Goal: Task Accomplishment & Management: Complete application form

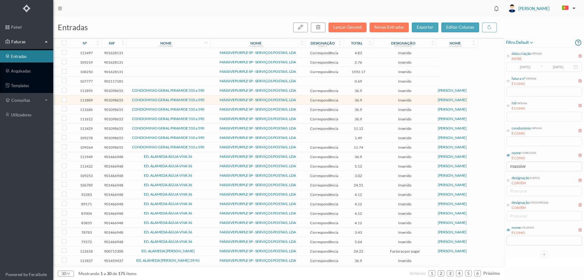
scroll to position [65, 0]
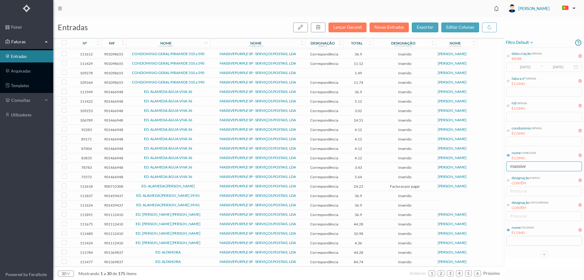
drag, startPoint x: 462, startPoint y: 163, endPoint x: 417, endPoint y: 159, distance: 45.5
click at [418, 163] on div "entradas Lançar Gecond Novas Entradas exportar editar colunas nº nif nome condo…" at bounding box center [318, 148] width 531 height 263
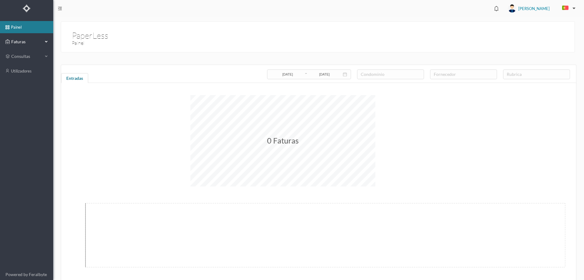
click at [29, 38] on div "Faturas" at bounding box center [23, 42] width 37 height 12
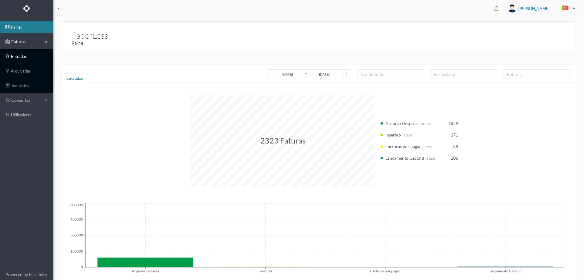
click at [16, 56] on link "entradas" at bounding box center [26, 56] width 53 height 12
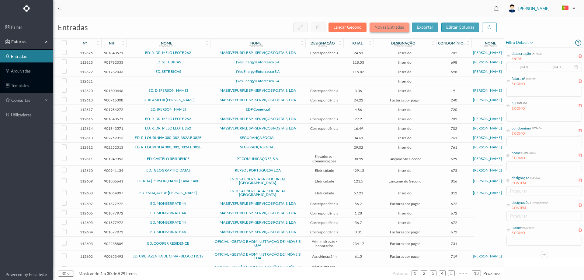
click at [394, 29] on button "Novas Entradas" at bounding box center [389, 28] width 39 height 10
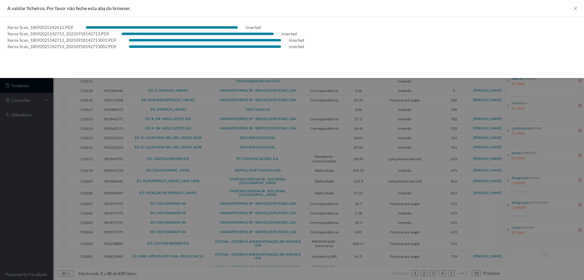
click at [0, 181] on div at bounding box center [292, 140] width 584 height 280
